Goal: Complete application form

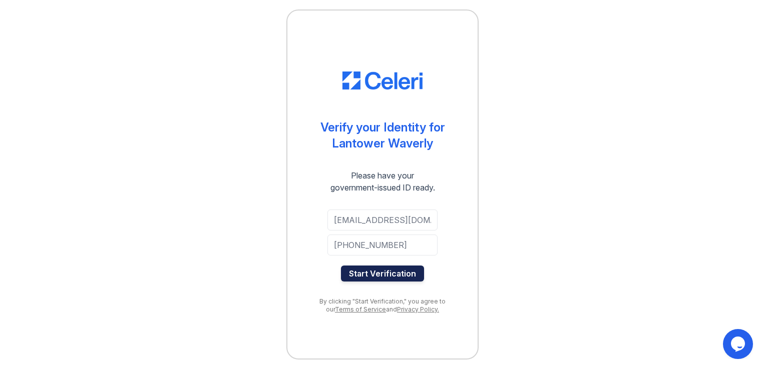
click at [385, 274] on button "Start Verification" at bounding box center [382, 274] width 83 height 16
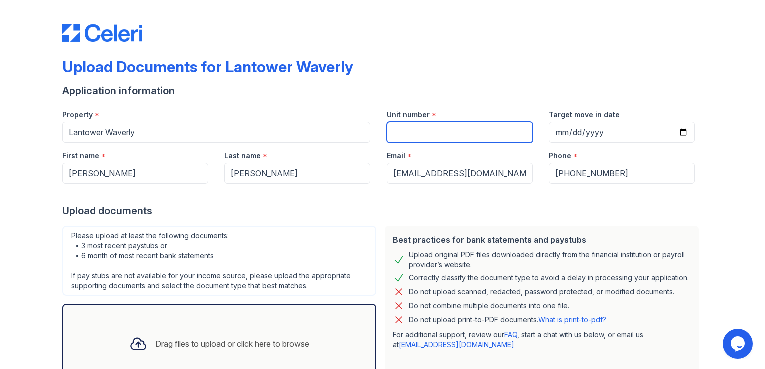
click at [425, 134] on input "Unit number" at bounding box center [460, 132] width 146 height 21
type input "10105"
click at [526, 25] on div at bounding box center [382, 23] width 641 height 38
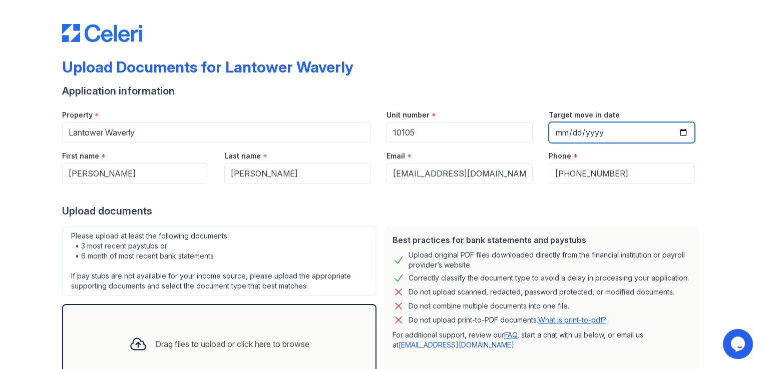
click at [555, 129] on input "Target move in date" at bounding box center [622, 132] width 146 height 21
click at [594, 134] on input "Target move in date" at bounding box center [622, 132] width 146 height 21
click at [573, 133] on input "Target move in date" at bounding box center [622, 132] width 146 height 21
click at [595, 133] on input "Target move in date" at bounding box center [622, 132] width 146 height 21
click at [554, 131] on input "2025-09-20" at bounding box center [622, 132] width 146 height 21
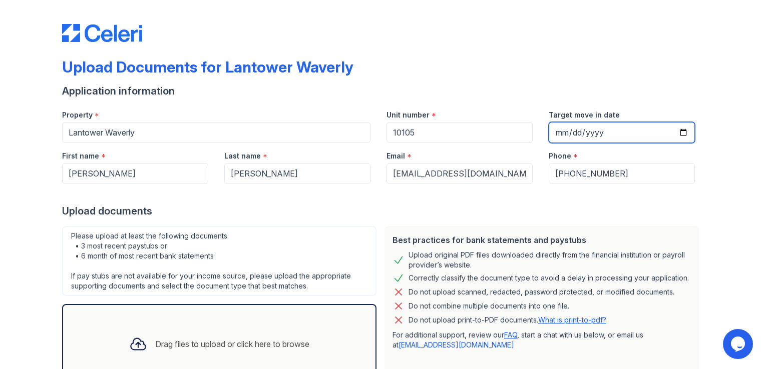
type input "2025-09-30"
click at [655, 82] on div "Upload Documents for Lantower Waverly" at bounding box center [382, 71] width 641 height 26
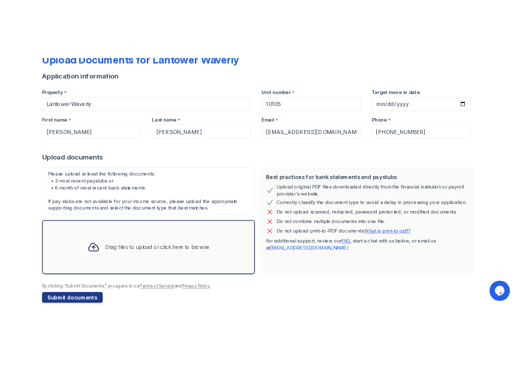
scroll to position [76, 0]
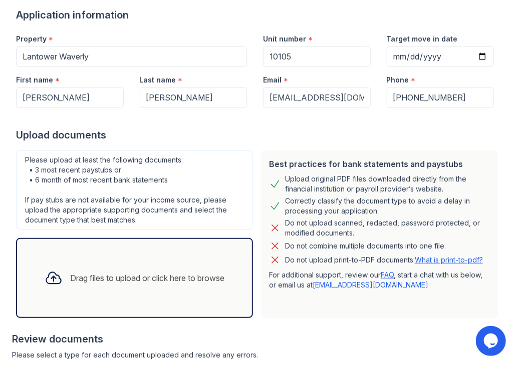
click at [104, 274] on div "Drag files to upload or click here to browse" at bounding box center [148, 278] width 154 height 12
click at [46, 276] on icon at bounding box center [53, 279] width 15 height 12
click at [51, 280] on icon at bounding box center [54, 278] width 18 height 18
click at [50, 274] on icon at bounding box center [53, 279] width 15 height 12
click at [45, 274] on icon at bounding box center [54, 278] width 18 height 18
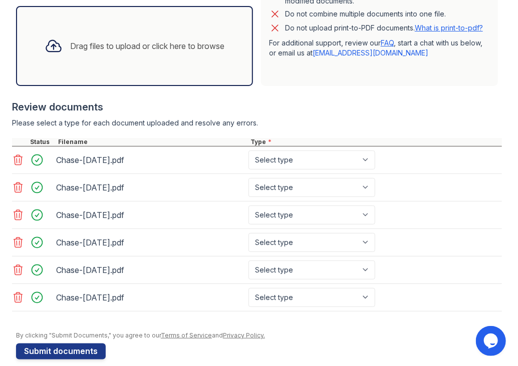
scroll to position [311, 0]
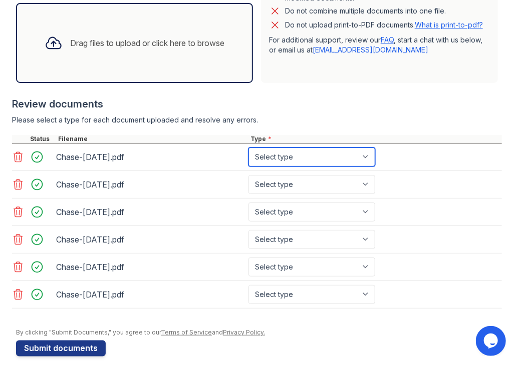
click at [367, 154] on select "Select type Paystub Bank Statement Offer Letter Tax Documents Benefit Award Let…" at bounding box center [311, 157] width 127 height 19
select select "bank_statement"
click at [248, 148] on select "Select type Paystub Bank Statement Offer Letter Tax Documents Benefit Award Let…" at bounding box center [311, 157] width 127 height 19
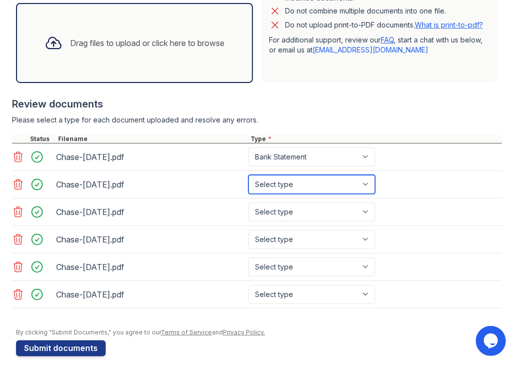
click at [366, 182] on select "Select type Paystub Bank Statement Offer Letter Tax Documents Benefit Award Let…" at bounding box center [311, 184] width 127 height 19
select select "bank_statement"
click at [248, 175] on select "Select type Paystub Bank Statement Offer Letter Tax Documents Benefit Award Let…" at bounding box center [311, 184] width 127 height 19
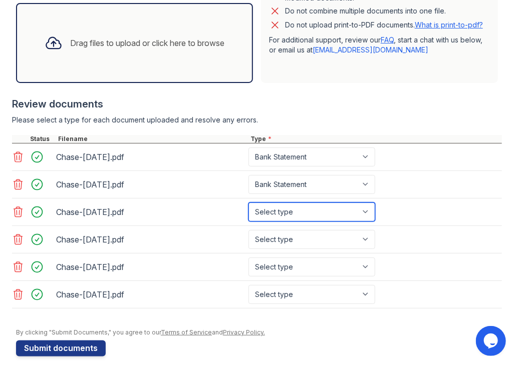
click at [367, 210] on select "Select type Paystub Bank Statement Offer Letter Tax Documents Benefit Award Let…" at bounding box center [311, 212] width 127 height 19
select select "bank_statement"
click at [248, 203] on select "Select type Paystub Bank Statement Offer Letter Tax Documents Benefit Award Let…" at bounding box center [311, 212] width 127 height 19
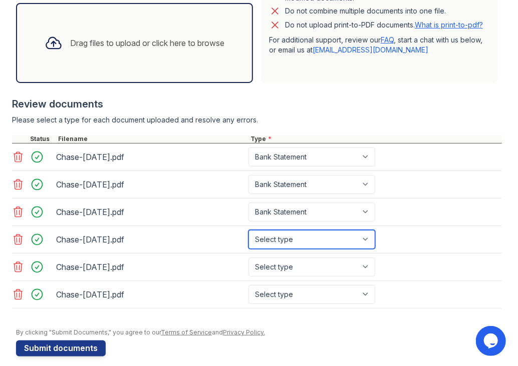
click at [366, 240] on select "Select type Paystub Bank Statement Offer Letter Tax Documents Benefit Award Let…" at bounding box center [311, 239] width 127 height 19
select select "bank_statement"
click at [248, 230] on select "Select type Paystub Bank Statement Offer Letter Tax Documents Benefit Award Let…" at bounding box center [311, 239] width 127 height 19
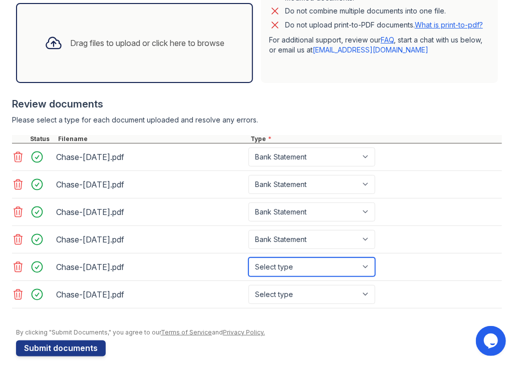
click at [365, 268] on select "Select type Paystub Bank Statement Offer Letter Tax Documents Benefit Award Let…" at bounding box center [311, 267] width 127 height 19
select select "bank_statement"
click at [248, 258] on select "Select type Paystub Bank Statement Offer Letter Tax Documents Benefit Award Let…" at bounding box center [311, 267] width 127 height 19
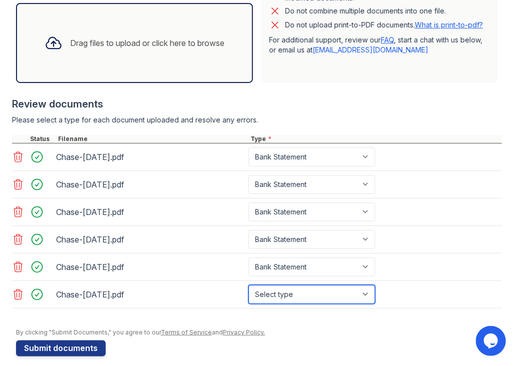
click at [366, 290] on select "Select type Paystub Bank Statement Offer Letter Tax Documents Benefit Award Let…" at bounding box center [311, 294] width 127 height 19
select select "bank_statement"
click at [248, 285] on select "Select type Paystub Bank Statement Offer Letter Tax Documents Benefit Award Let…" at bounding box center [311, 294] width 127 height 19
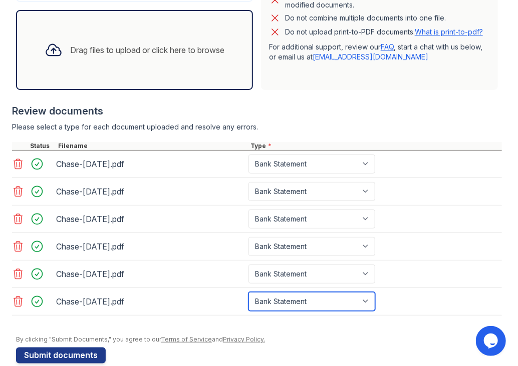
scroll to position [319, 0]
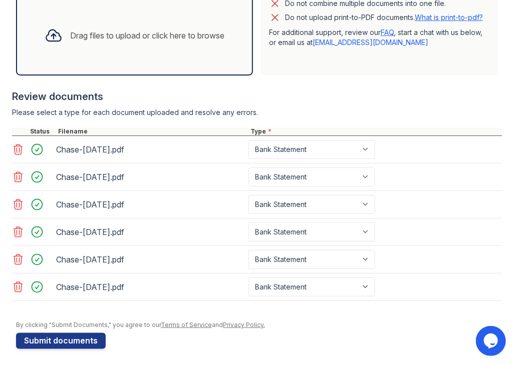
click at [18, 147] on icon at bounding box center [18, 150] width 12 height 12
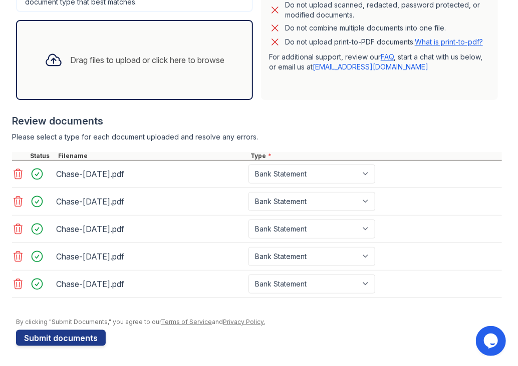
scroll to position [292, 0]
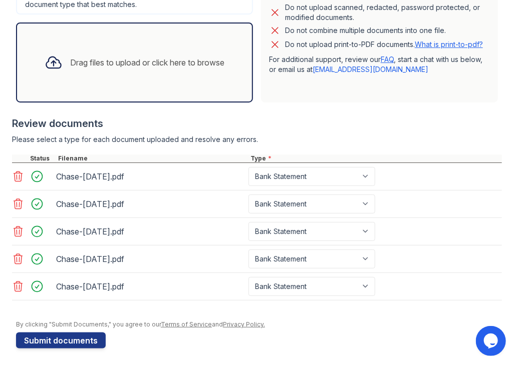
click at [46, 60] on icon at bounding box center [54, 63] width 18 height 18
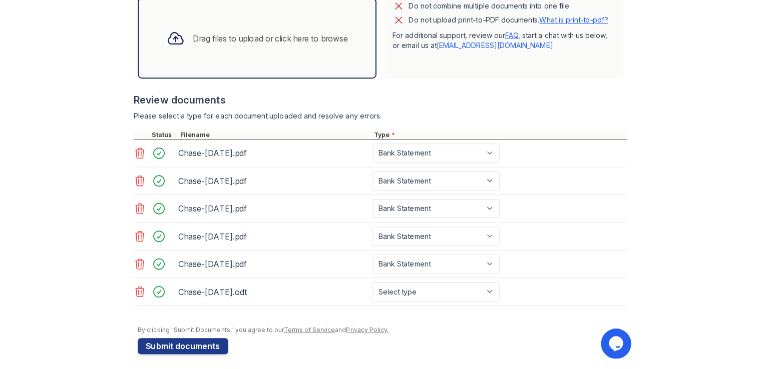
scroll to position [319, 0]
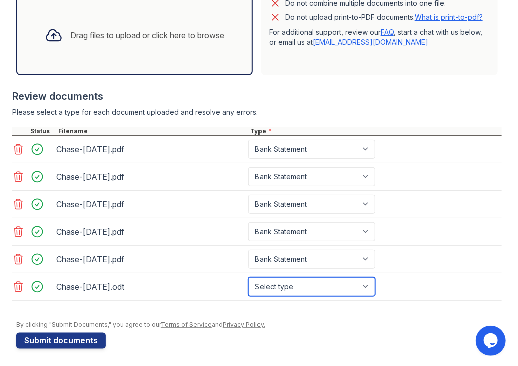
click at [367, 285] on select "Select type Paystub Bank Statement Offer Letter Tax Documents Benefit Award Let…" at bounding box center [311, 287] width 127 height 19
select select "bank_statement"
click at [248, 278] on select "Select type Paystub Bank Statement Offer Letter Tax Documents Benefit Award Let…" at bounding box center [311, 287] width 127 height 19
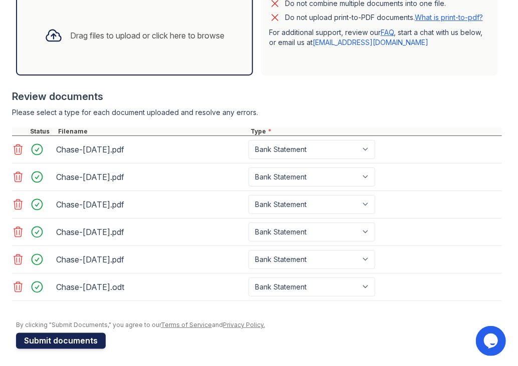
click at [68, 336] on button "Submit documents" at bounding box center [61, 341] width 90 height 16
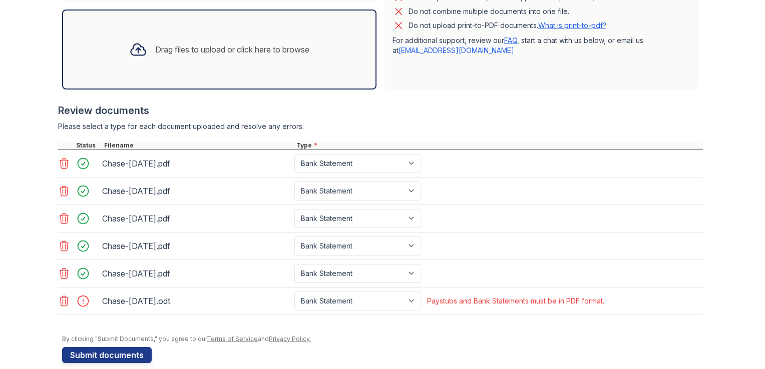
scroll to position [324, 0]
click at [62, 297] on icon at bounding box center [64, 300] width 9 height 10
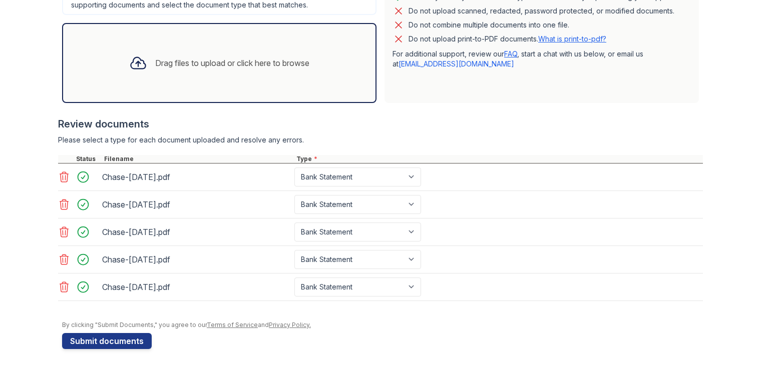
scroll to position [306, 0]
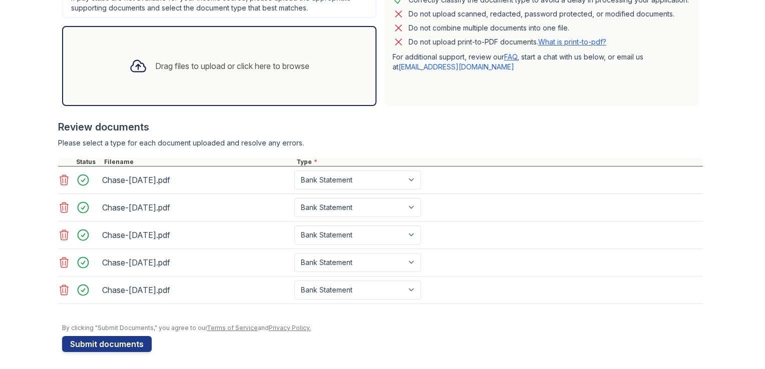
click at [129, 61] on icon at bounding box center [138, 66] width 18 height 18
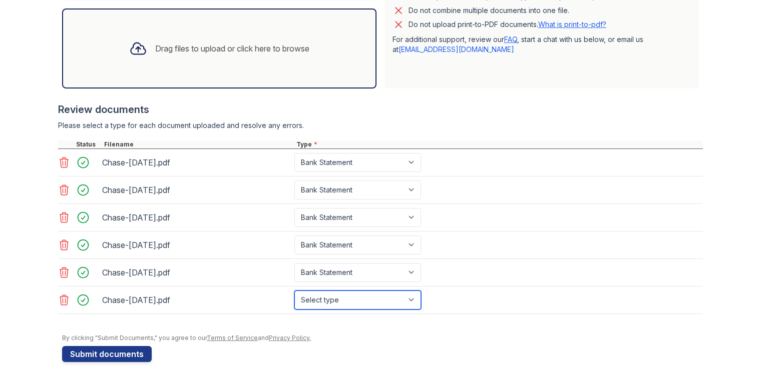
click at [411, 297] on select "Select type Paystub Bank Statement Offer Letter Tax Documents Benefit Award Let…" at bounding box center [357, 300] width 127 height 19
select select "bank_statement"
click at [294, 291] on select "Select type Paystub Bank Statement Offer Letter Tax Documents Benefit Award Let…" at bounding box center [357, 300] width 127 height 19
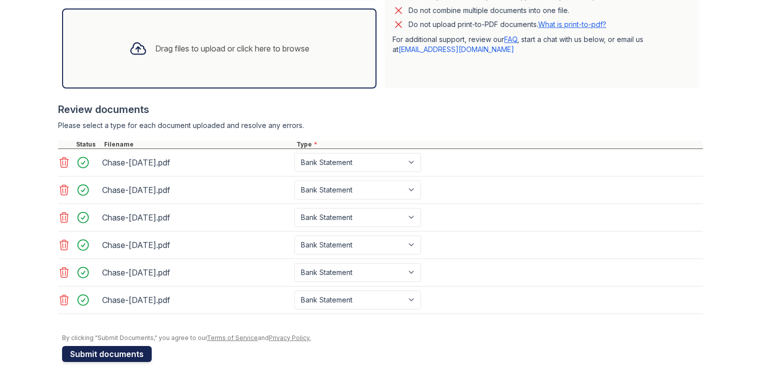
click at [108, 351] on button "Submit documents" at bounding box center [107, 354] width 90 height 16
